Goal: Task Accomplishment & Management: Complete application form

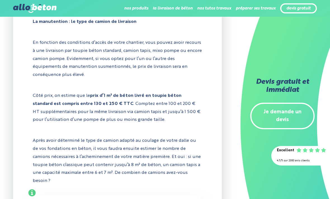
click at [289, 111] on link "Je demande un devis" at bounding box center [282, 116] width 64 height 27
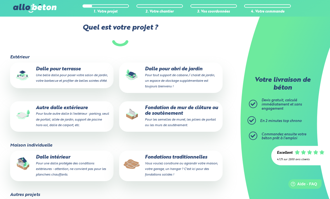
scroll to position [51, 0]
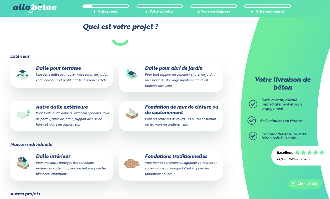
click at [87, 163] on p "Dalle intérieur Pour une dalle protégée des conditions extérieures - attention,…" at bounding box center [62, 165] width 96 height 23
click at [0, 0] on input "Dalle intérieur Pour une dalle protégée des conditions extérieures - attention,…" at bounding box center [0, 0] width 0 height 0
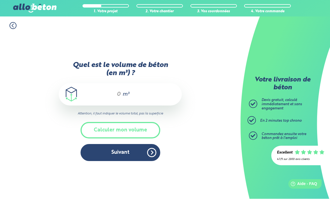
scroll to position [18, 0]
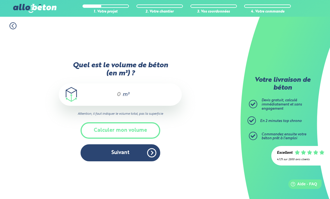
click at [113, 93] on div "m³" at bounding box center [120, 95] width 123 height 22
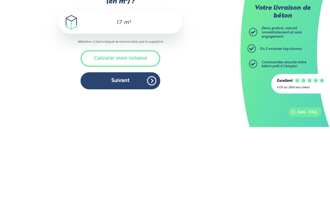
click at [152, 122] on button "Calculer mon volume" at bounding box center [120, 130] width 80 height 16
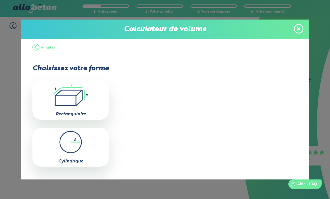
scroll to position [0, 0]
click at [98, 103] on icon ".icon-calc-rectanglea{fill:none;stroke-linecap:round;stroke-width:3px;stroke:#6…" at bounding box center [70, 95] width 71 height 22
type input "0"
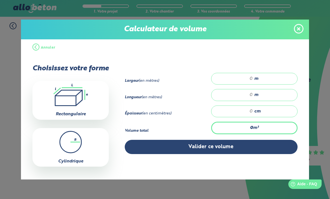
click at [297, 29] on icon at bounding box center [298, 29] width 3 height 5
